Goal: Task Accomplishment & Management: Manage account settings

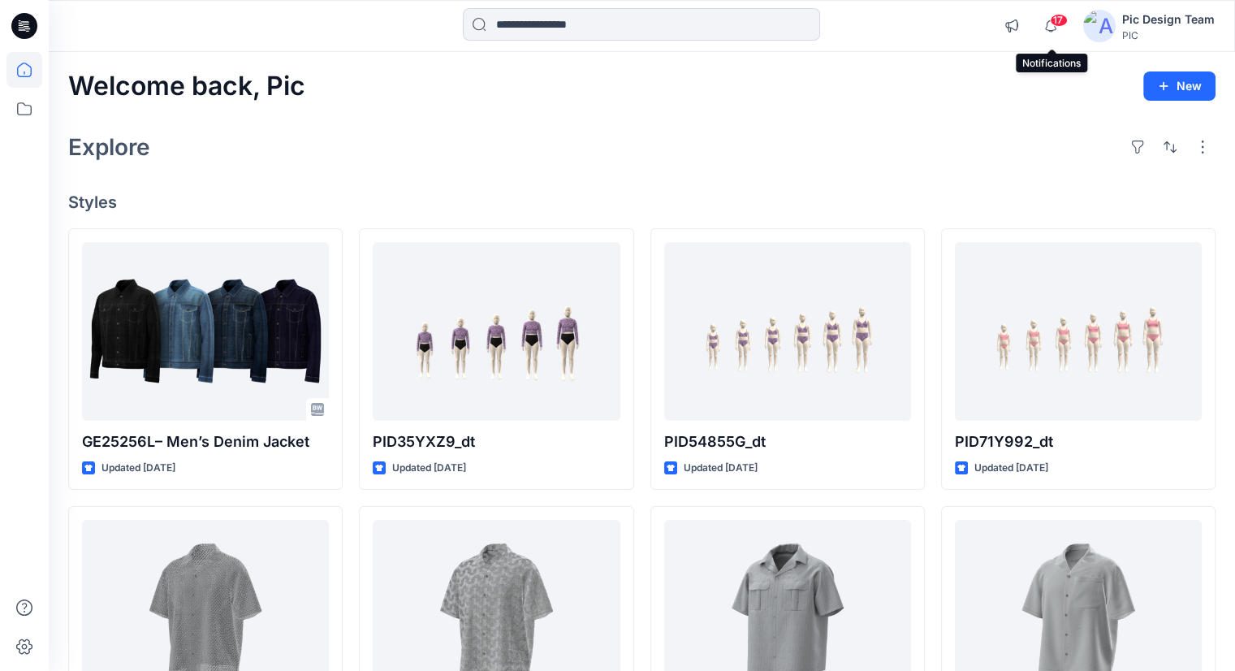
click at [1056, 26] on span "17" at bounding box center [1059, 20] width 18 height 13
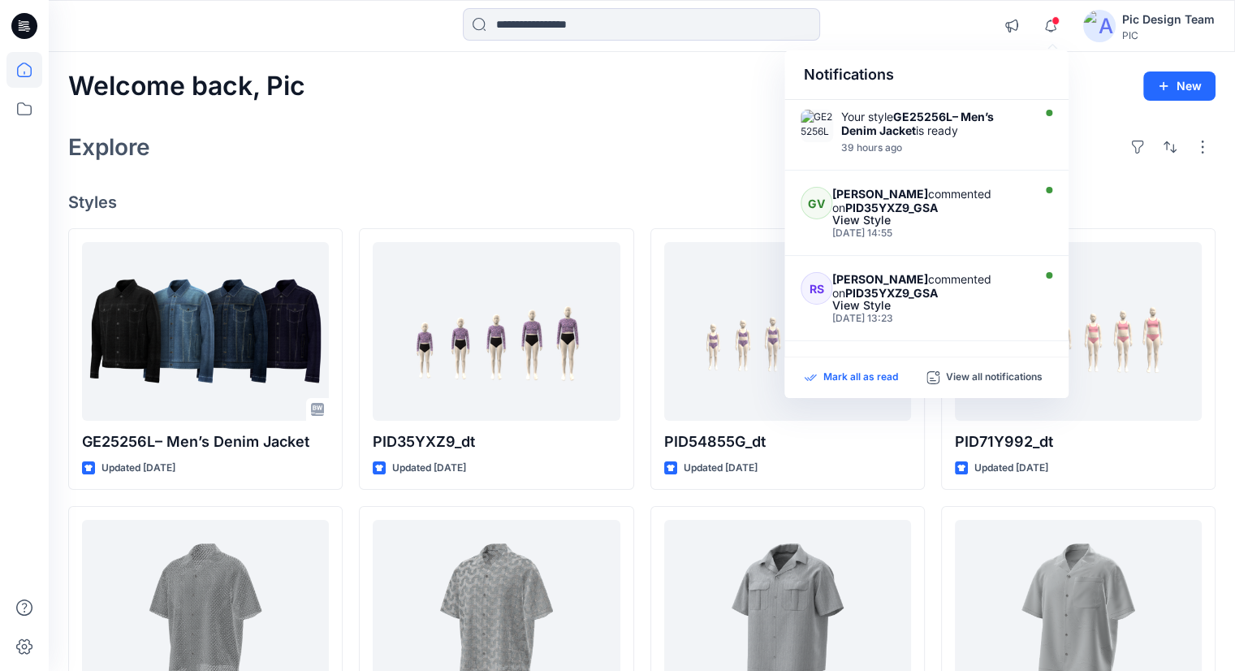
click at [869, 371] on p "Mark all as read" at bounding box center [860, 377] width 75 height 15
click at [1065, 26] on icon "button" at bounding box center [1050, 26] width 31 height 32
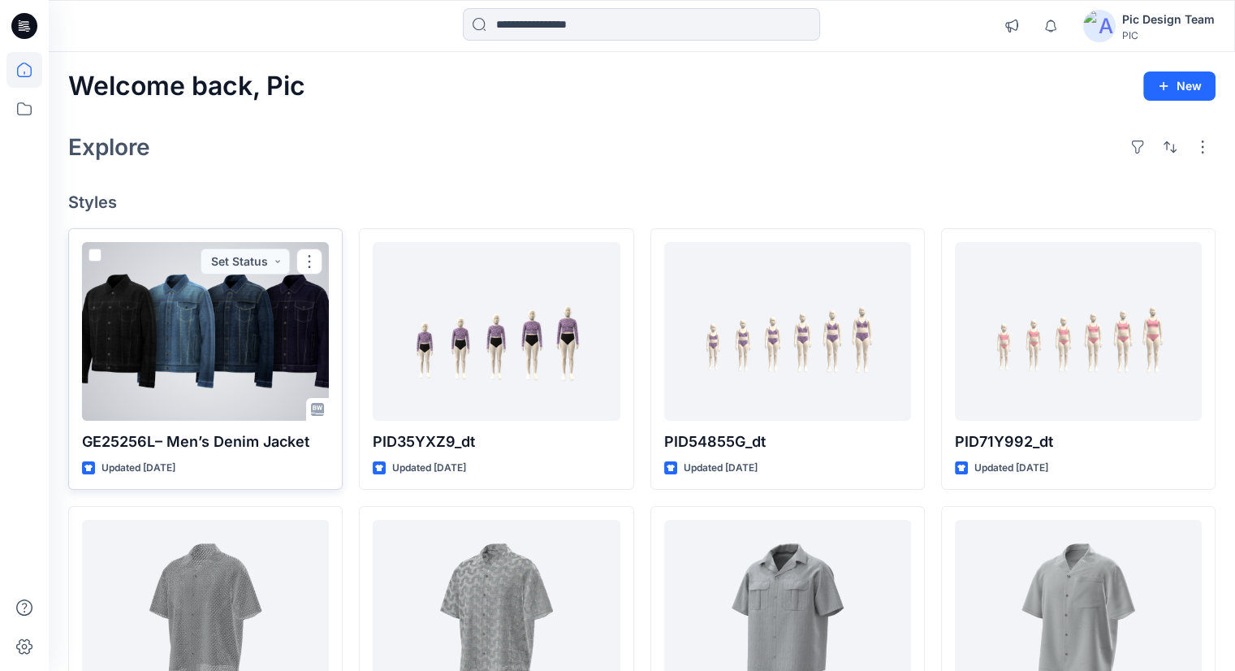
click at [263, 360] on div at bounding box center [205, 331] width 247 height 179
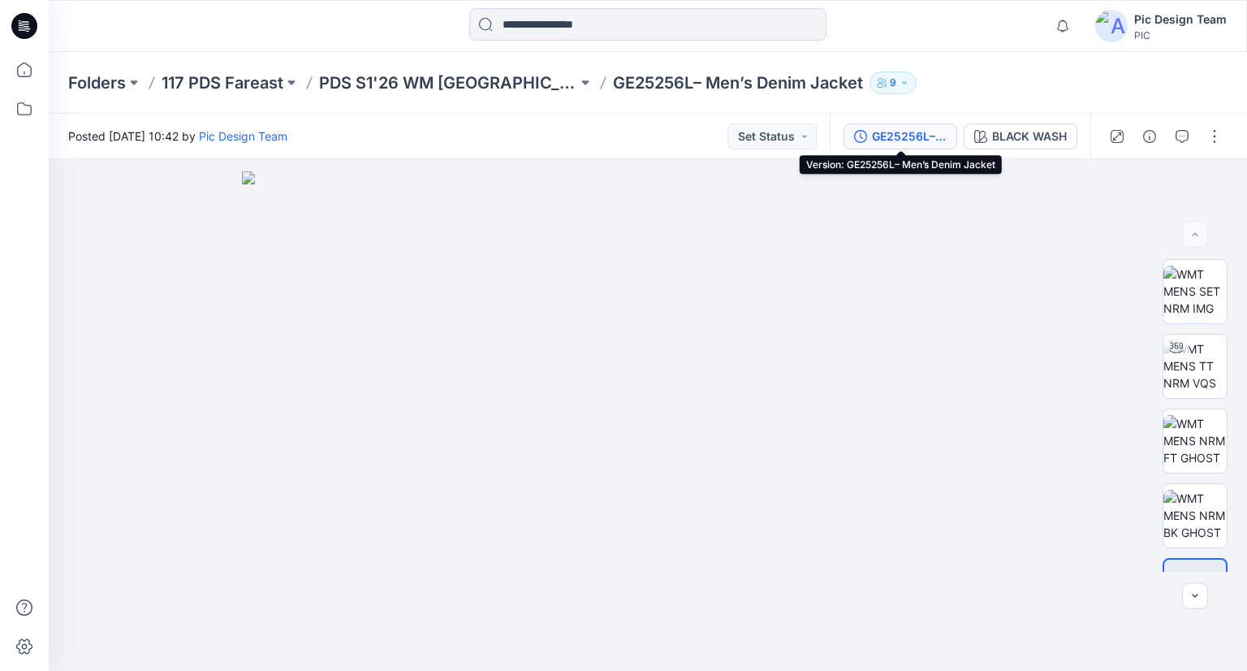
click at [913, 147] on button "GE25256L– Men’s Denim Jacket" at bounding box center [901, 136] width 114 height 26
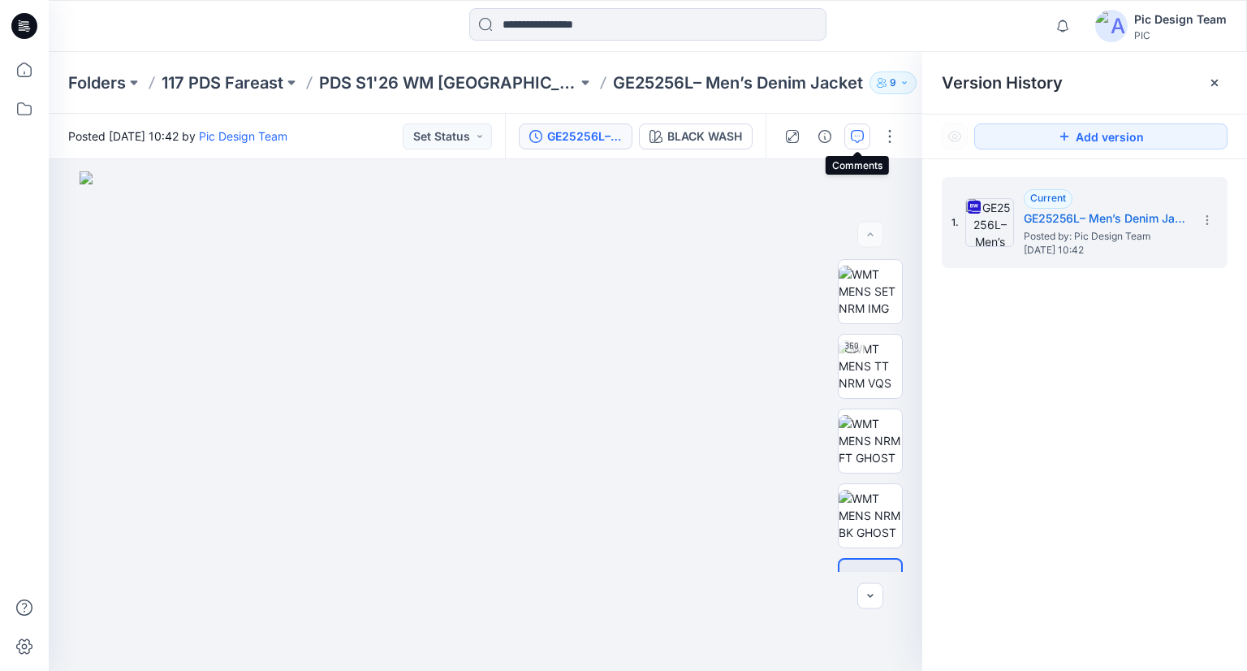
click at [862, 142] on icon "button" at bounding box center [857, 136] width 13 height 13
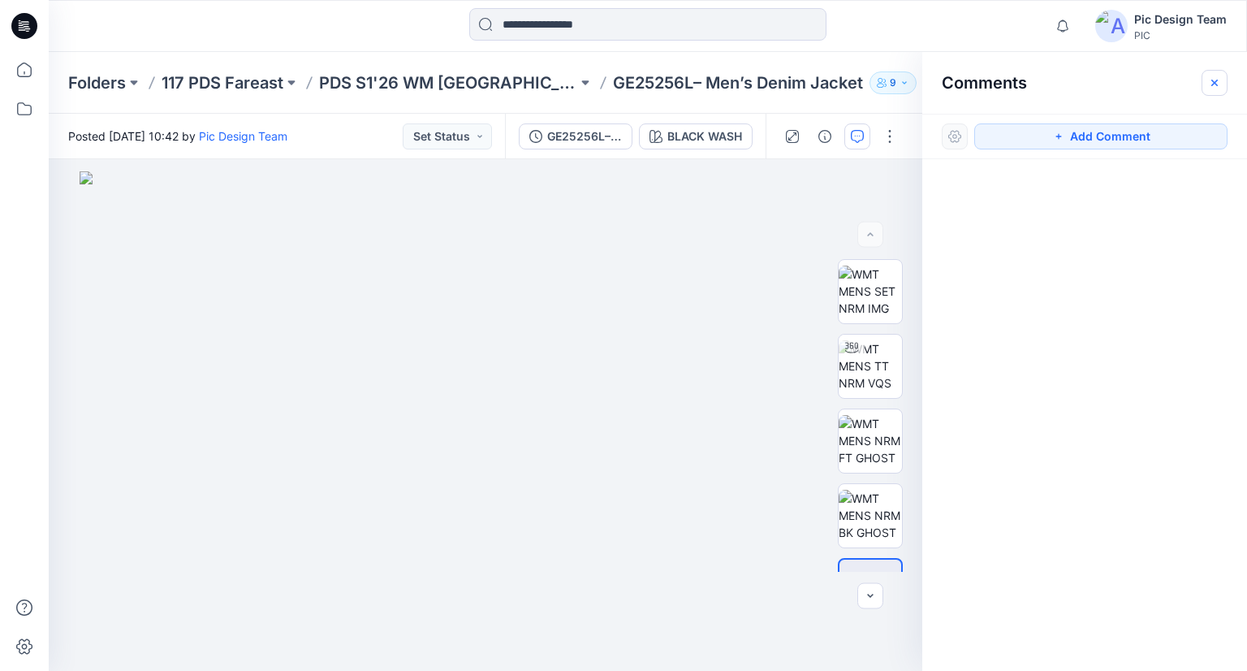
click at [1218, 83] on icon "button" at bounding box center [1214, 82] width 13 height 13
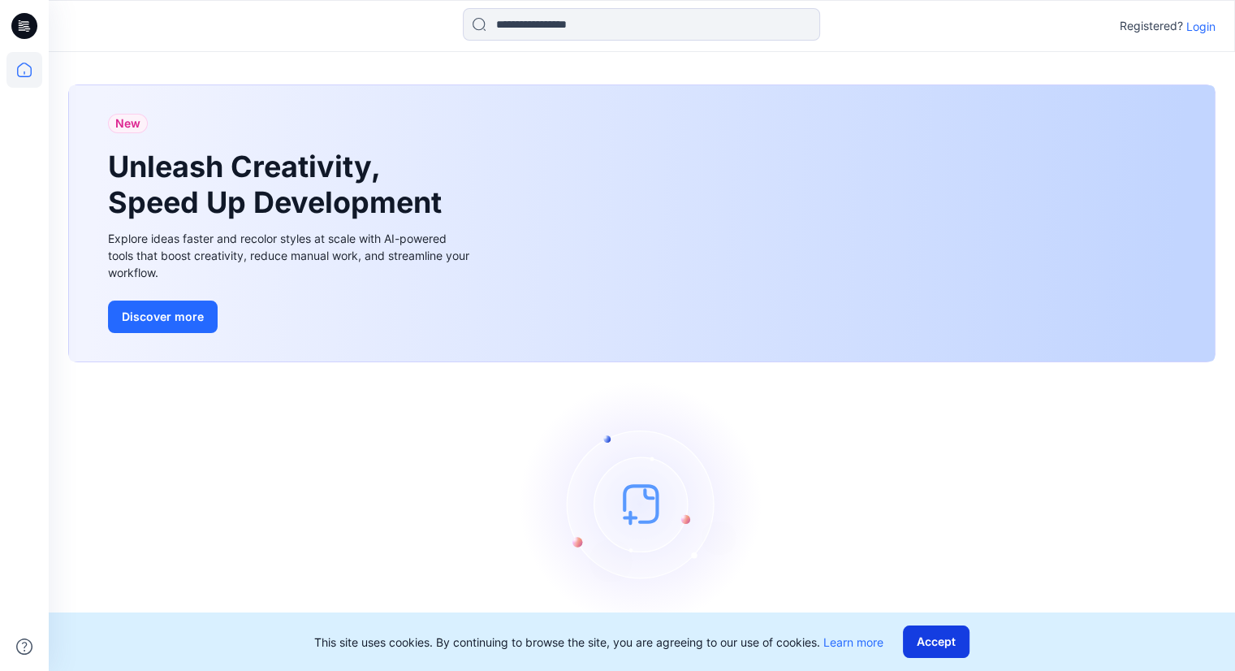
click at [942, 634] on button "Accept" at bounding box center [936, 641] width 67 height 32
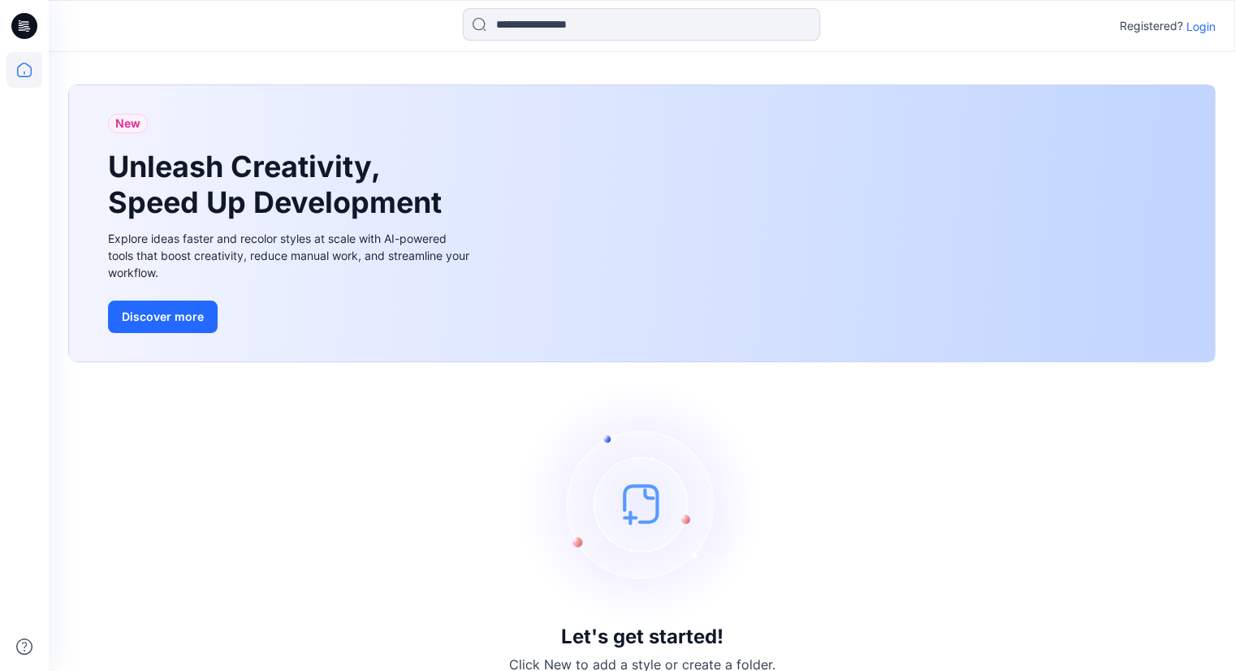
click at [1202, 28] on p "Login" at bounding box center [1200, 26] width 29 height 17
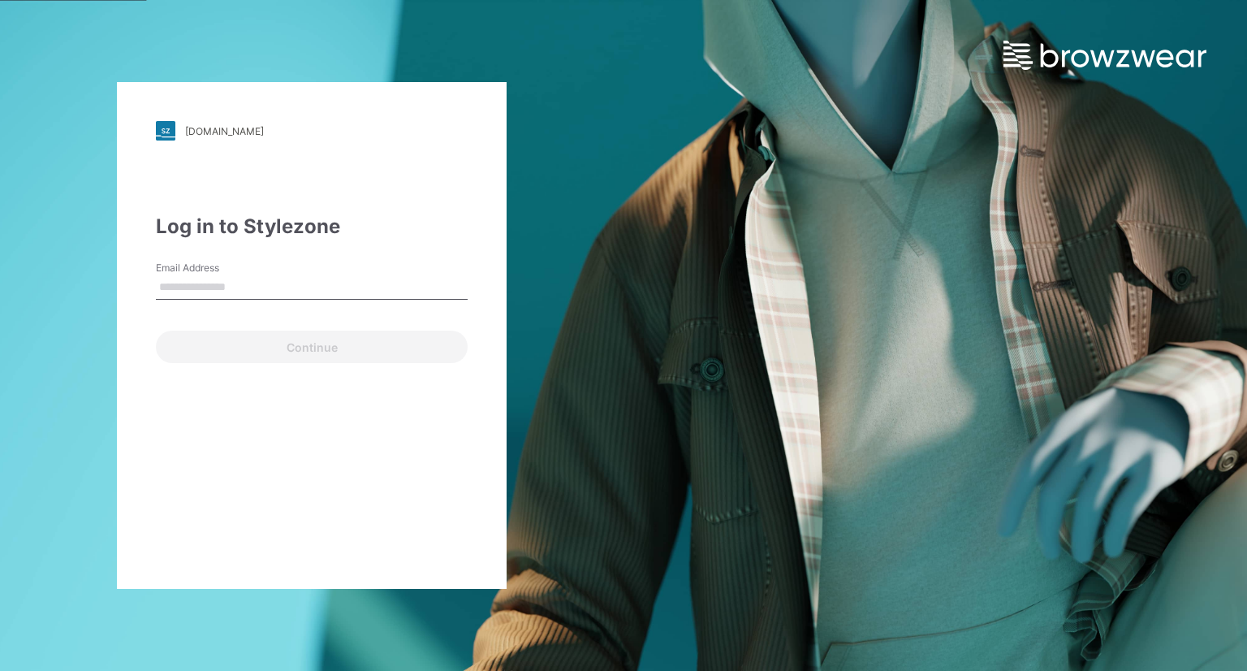
type input "**********"
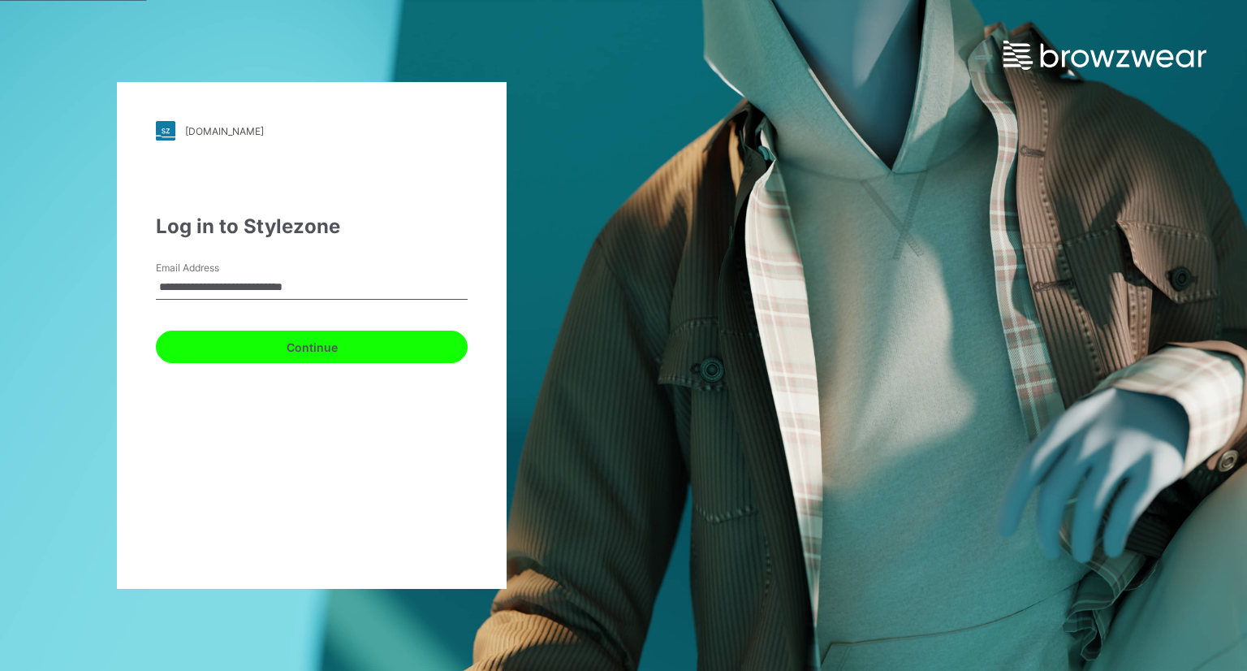
click at [380, 355] on button "Continue" at bounding box center [312, 347] width 312 height 32
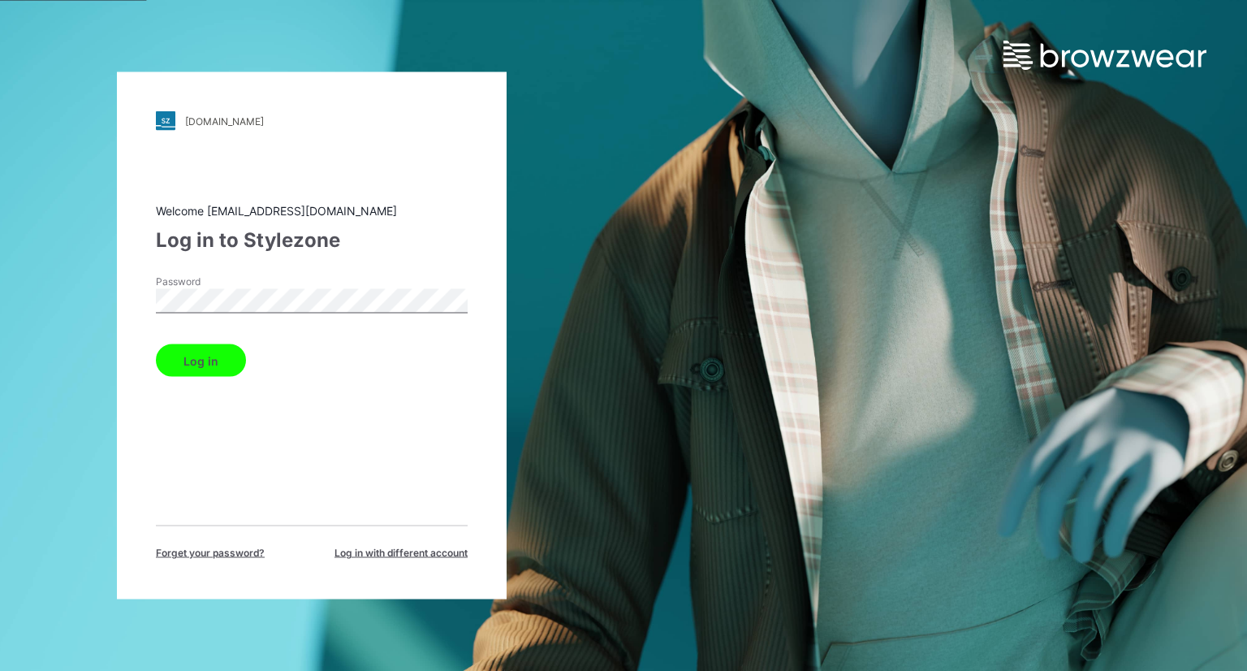
click at [237, 362] on button "Log in" at bounding box center [201, 360] width 90 height 32
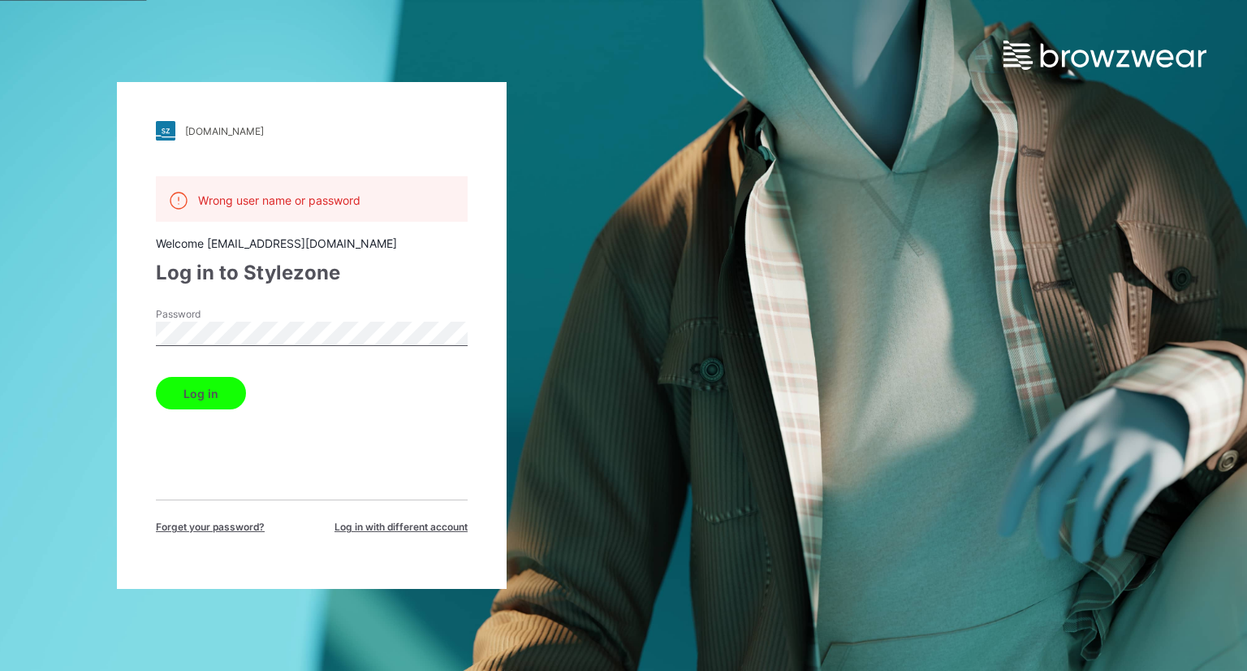
click at [209, 460] on div "Wrong user name or password Welcome design@parallel-innovation.com Log in to St…" at bounding box center [312, 355] width 312 height 358
click at [369, 529] on span "Log in with different account" at bounding box center [401, 527] width 133 height 15
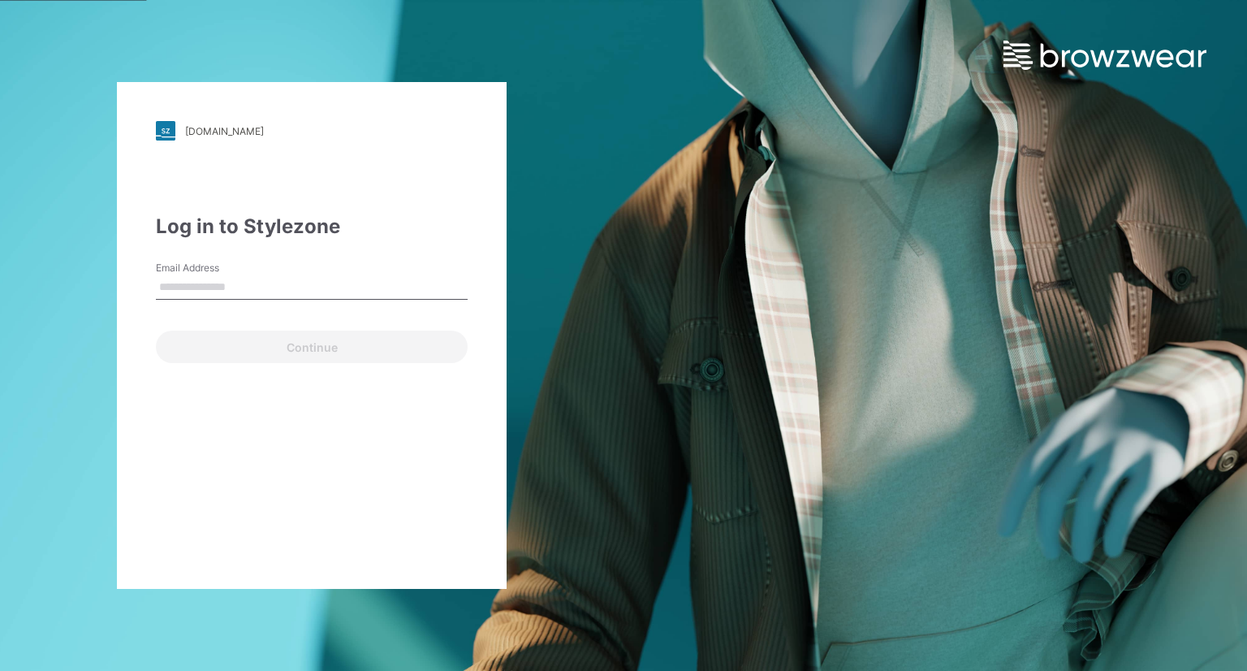
click at [370, 291] on input "Email Address" at bounding box center [312, 287] width 312 height 24
type input "**********"
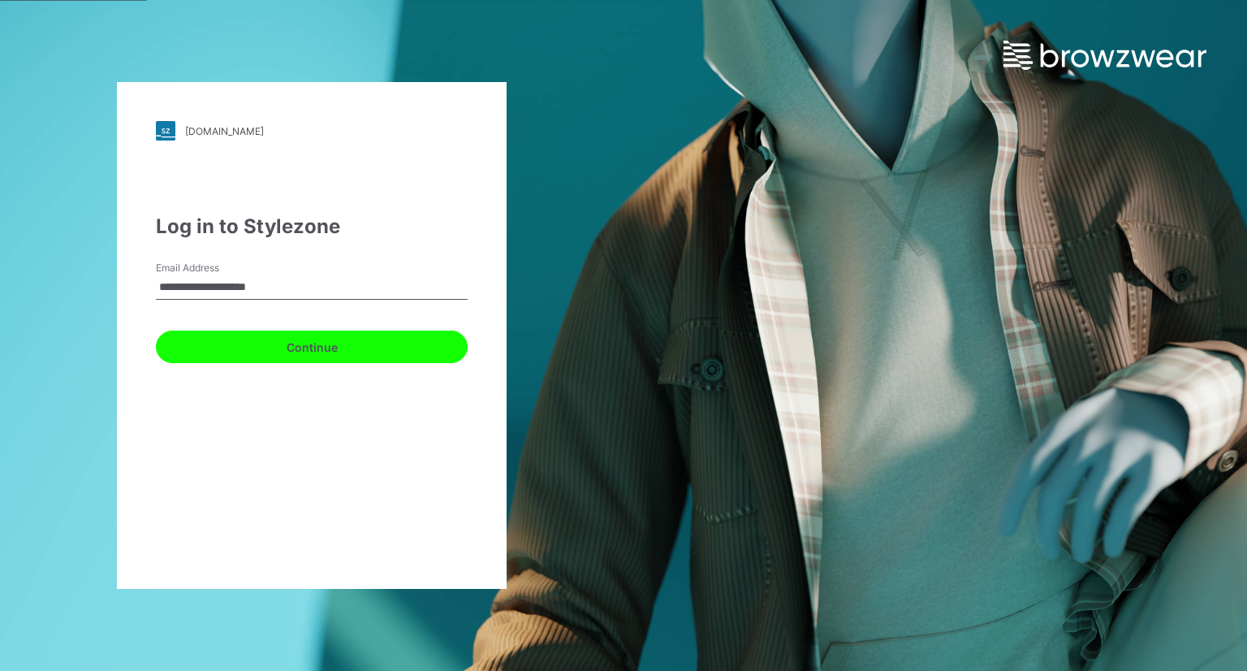
click at [337, 344] on button "Continue" at bounding box center [312, 347] width 312 height 32
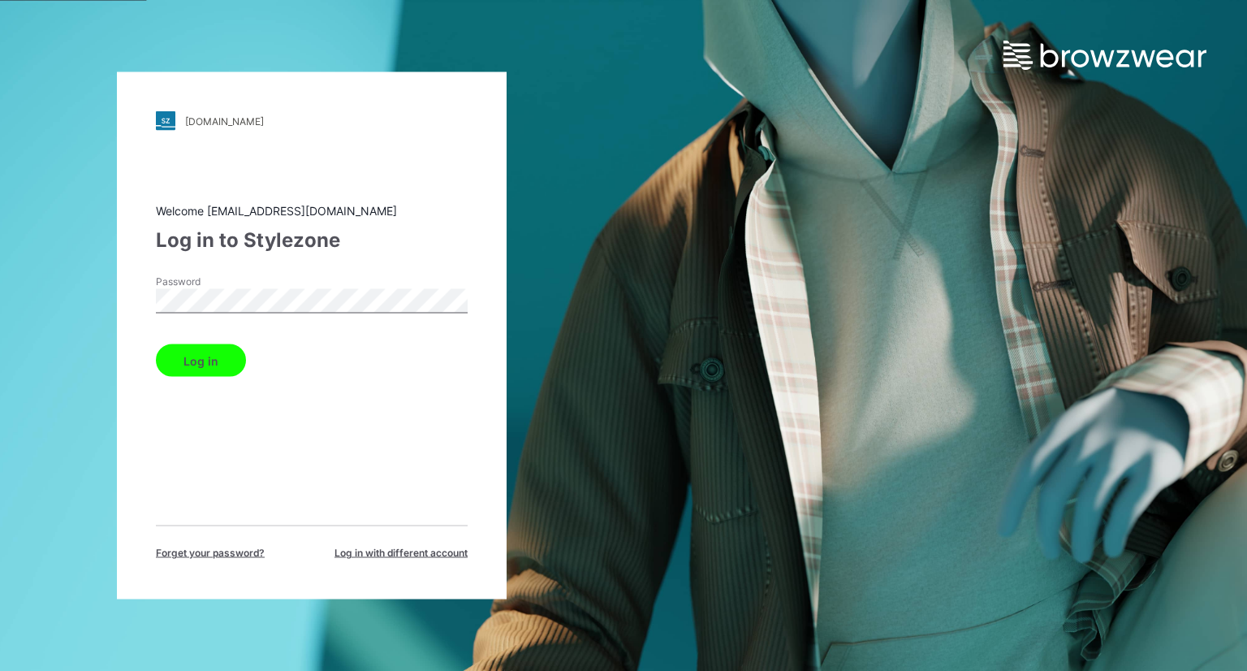
click at [227, 368] on button "Log in" at bounding box center [201, 360] width 90 height 32
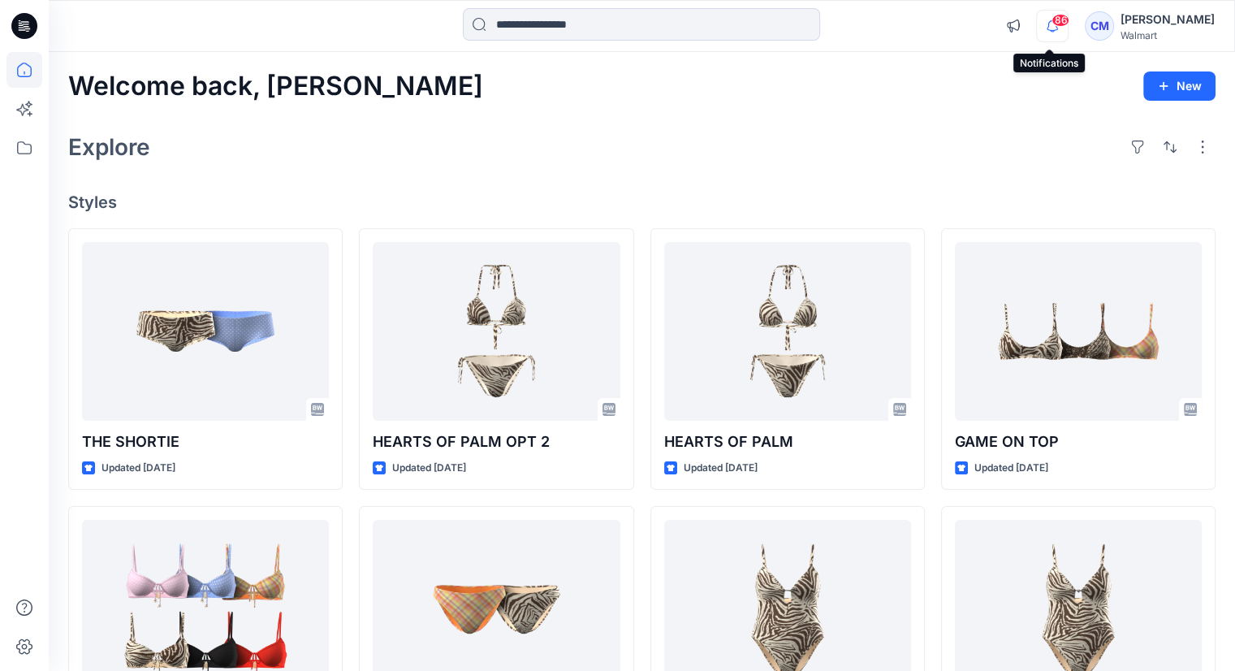
click at [1056, 29] on icon "button" at bounding box center [1052, 26] width 31 height 32
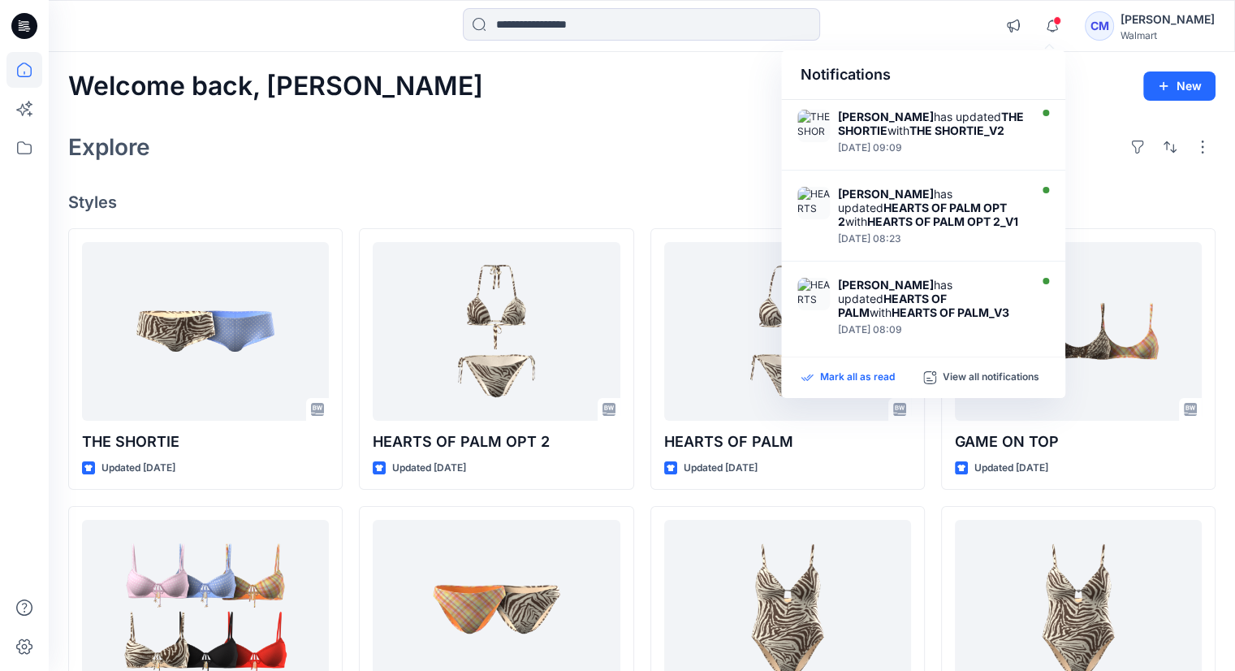
click at [861, 374] on p "Mark all as read" at bounding box center [857, 377] width 75 height 15
click at [1039, 22] on icon "button" at bounding box center [1052, 26] width 31 height 32
